Goal: Information Seeking & Learning: Learn about a topic

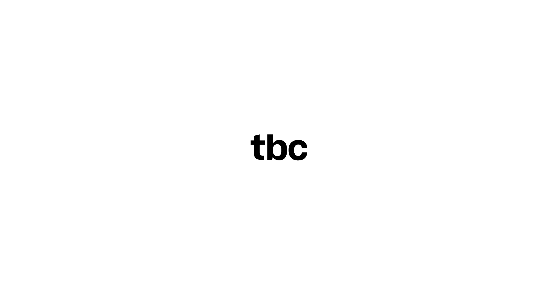
scroll to position [9, 0]
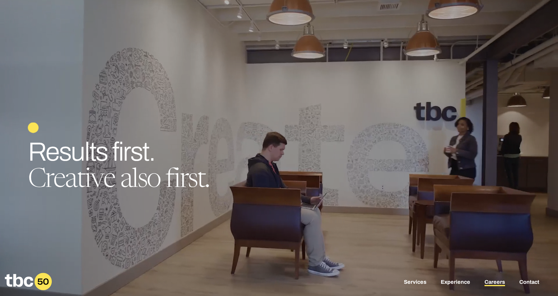
click at [496, 280] on link "Careers" at bounding box center [495, 282] width 21 height 7
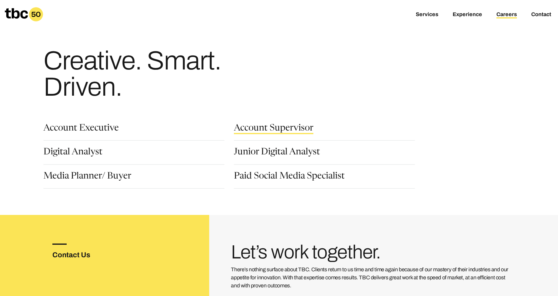
click at [276, 131] on link "Account Supervisor" at bounding box center [273, 129] width 79 height 10
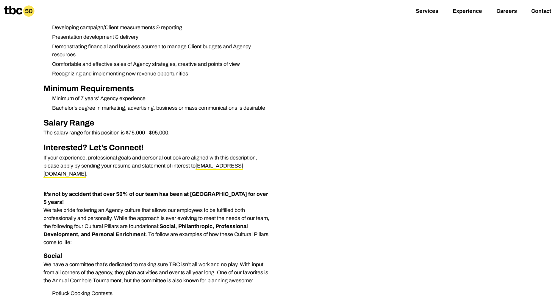
scroll to position [269, 0]
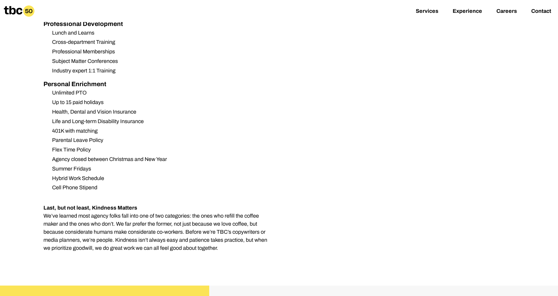
click at [163, 204] on p "Last, but not least, Kindness Matters We’ve learned most agency folks fall into…" at bounding box center [157, 228] width 229 height 48
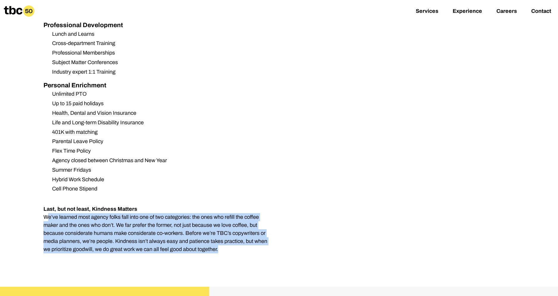
drag, startPoint x: 163, startPoint y: 203, endPoint x: 191, endPoint y: 206, distance: 28.5
click at [163, 205] on p "Last, but not least, Kindness Matters We’ve learned most agency folks fall into…" at bounding box center [157, 229] width 229 height 48
drag, startPoint x: 193, startPoint y: 206, endPoint x: 148, endPoint y: 193, distance: 47.5
click at [192, 205] on p "Last, but not least, Kindness Matters We’ve learned most agency folks fall into…" at bounding box center [157, 229] width 229 height 48
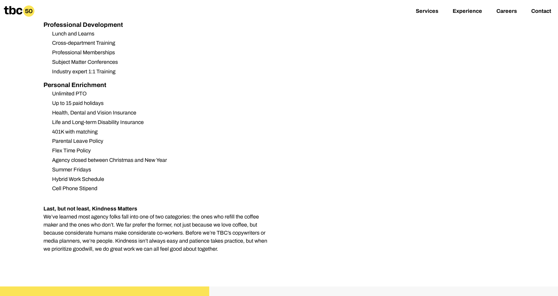
drag, startPoint x: 146, startPoint y: 192, endPoint x: 160, endPoint y: 176, distance: 21.7
click at [146, 205] on p "Last, but not least, Kindness Matters We’ve learned most agency folks fall into…" at bounding box center [157, 229] width 229 height 48
drag, startPoint x: 163, startPoint y: 169, endPoint x: 165, endPoint y: 158, distance: 10.6
click at [163, 184] on li "Cell Phone Stipend" at bounding box center [159, 188] width 225 height 8
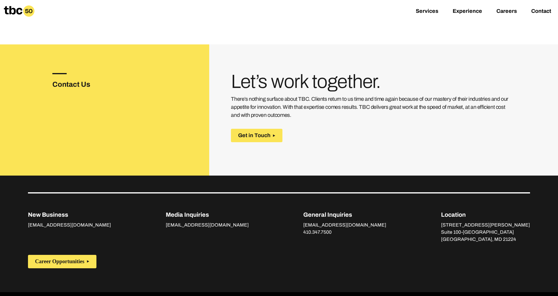
click at [346, 95] on p "There’s nothing surface about TBC. Clients return to us time and time again bec…" at bounding box center [372, 107] width 283 height 24
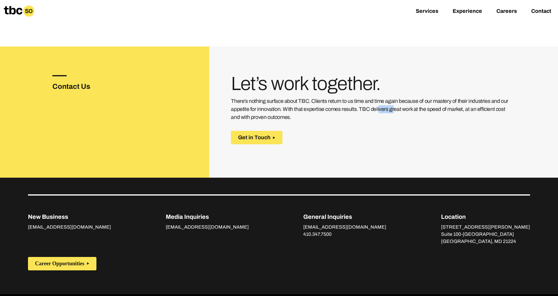
click at [346, 97] on p "There’s nothing surface about TBC. Clients return to us time and time again bec…" at bounding box center [372, 109] width 283 height 24
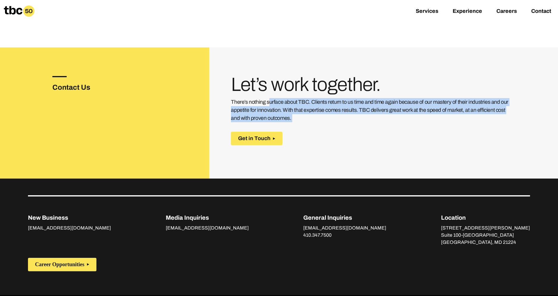
drag, startPoint x: 346, startPoint y: 92, endPoint x: 376, endPoint y: 93, distance: 30.4
click at [359, 98] on p "There’s nothing surface about TBC. Clients return to us time and time again bec…" at bounding box center [372, 110] width 283 height 24
drag, startPoint x: 383, startPoint y: 93, endPoint x: 361, endPoint y: 117, distance: 32.4
click at [382, 98] on p "There’s nothing surface about TBC. Clients return to us time and time again bec…" at bounding box center [372, 110] width 283 height 24
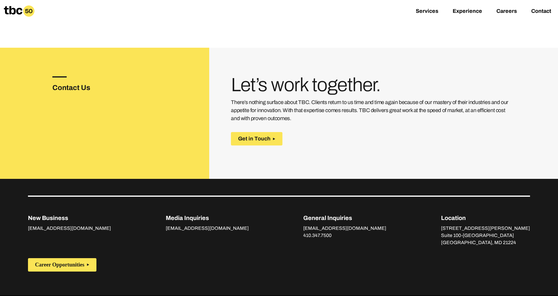
click at [353, 133] on div "Contact Us Let’s work together. There’s nothing surface about TBC. Clients retu…" at bounding box center [279, 113] width 558 height 131
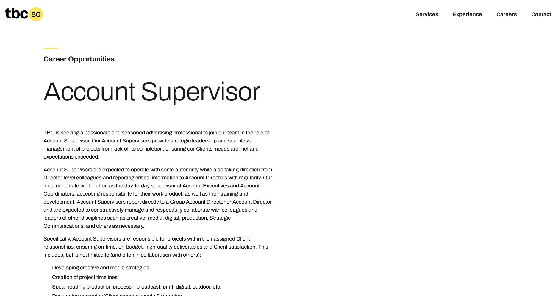
scroll to position [0, 0]
click at [184, 145] on p "TBC is seeking a passionate and seasoned advertising professional to join our t…" at bounding box center [157, 145] width 229 height 32
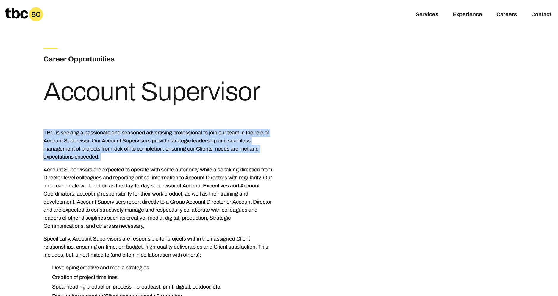
drag, startPoint x: 189, startPoint y: 145, endPoint x: 206, endPoint y: 146, distance: 17.3
click at [194, 145] on p "TBC is seeking a passionate and seasoned advertising professional to join our t…" at bounding box center [157, 145] width 229 height 32
click at [236, 147] on p "TBC is seeking a passionate and seasoned advertising professional to join our t…" at bounding box center [157, 145] width 229 height 32
click at [33, 14] on g at bounding box center [24, 14] width 38 height 14
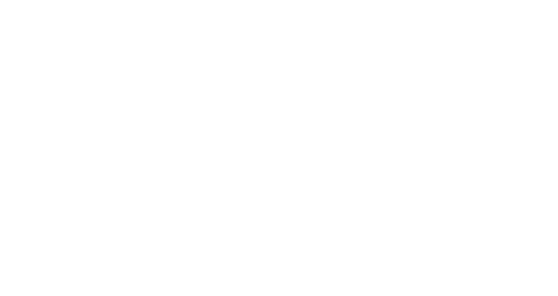
scroll to position [9, 0]
